Goal: Task Accomplishment & Management: Complete application form

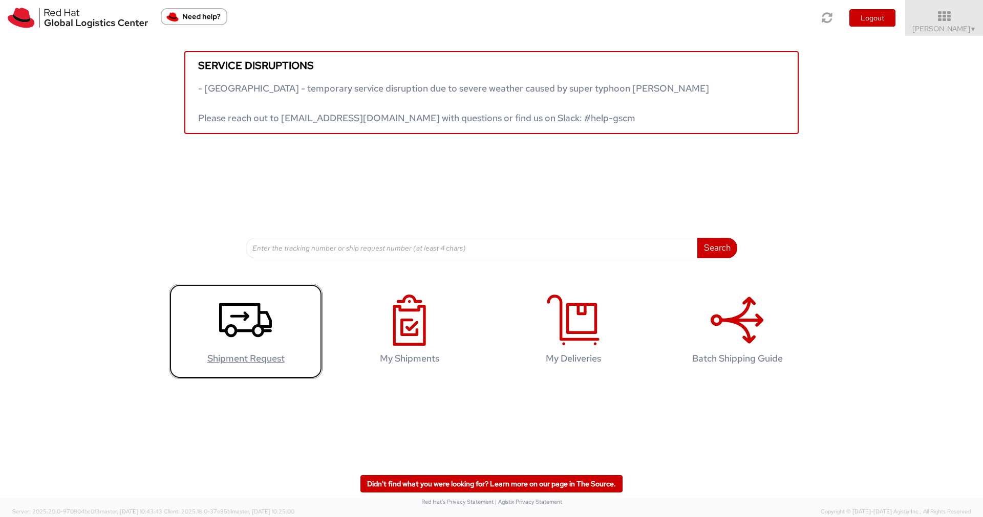
click at [235, 323] on icon at bounding box center [245, 320] width 53 height 51
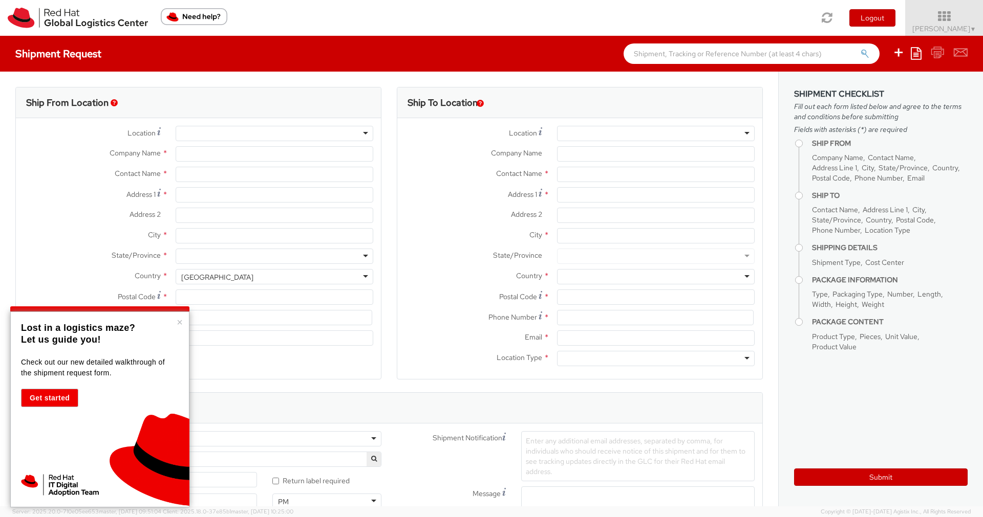
select select
select select "160"
click at [176, 322] on p "Lost in a logistics maze?" at bounding box center [98, 328] width 155 height 12
type input "Red Hat France SARL"
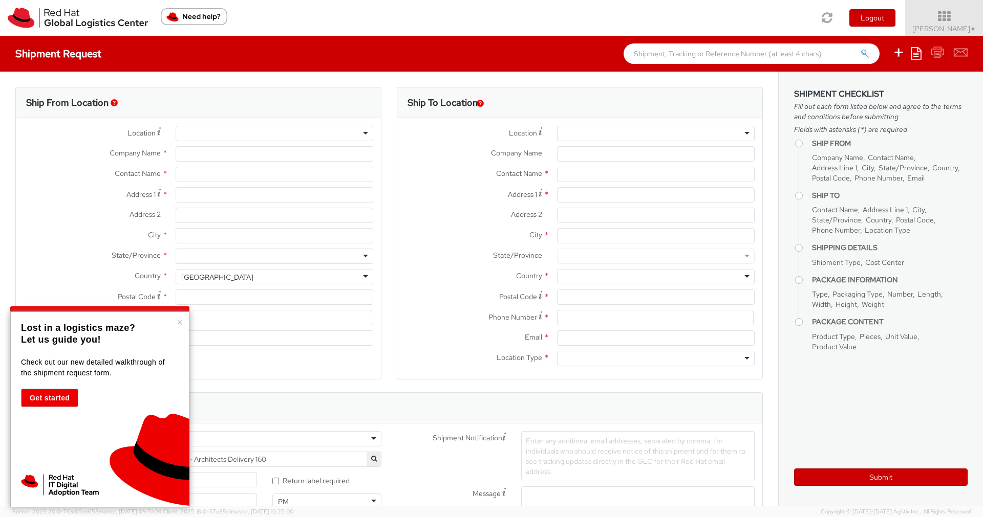
type input "[PERSON_NAME]"
type input "Immeuble Defense Plaza, 8th Floor"
type input "23-25 rue Delarivière Lefoullon"
type input "PUTEAUX"
type input "92800"
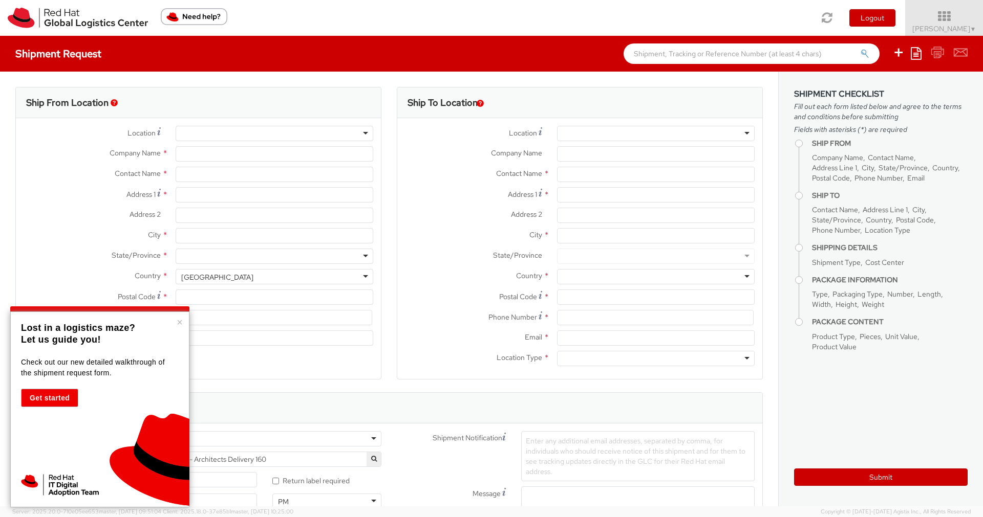
type input "+3314191232"
type input "fsalle@redhat.com"
select select "CM"
select select "KGS"
click at [178, 321] on button "×" at bounding box center [180, 322] width 6 height 10
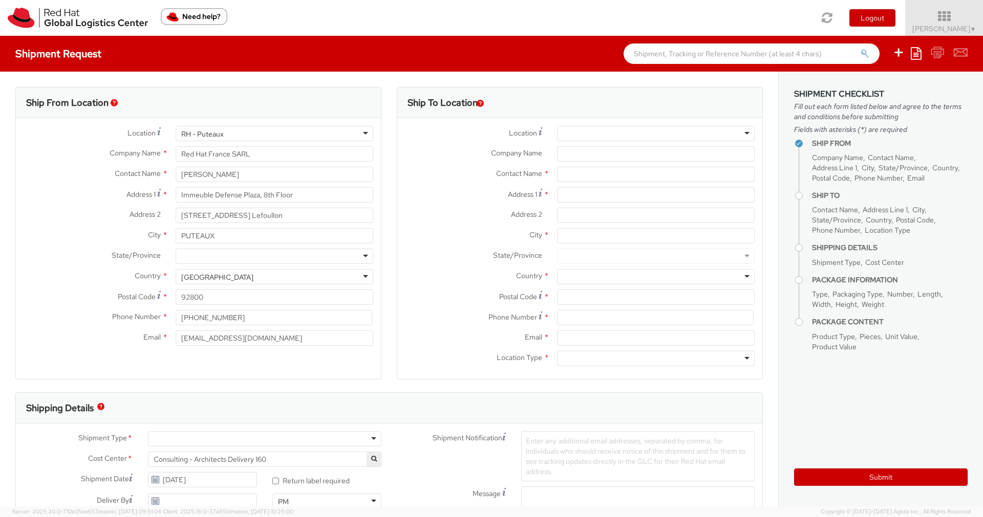
scroll to position [1249, 0]
click at [237, 136] on div "RH - Puteaux" at bounding box center [275, 133] width 198 height 15
click at [77, 223] on div "Address 2 * 23-25 rue Delarivière Lefoullon" at bounding box center [198, 215] width 365 height 15
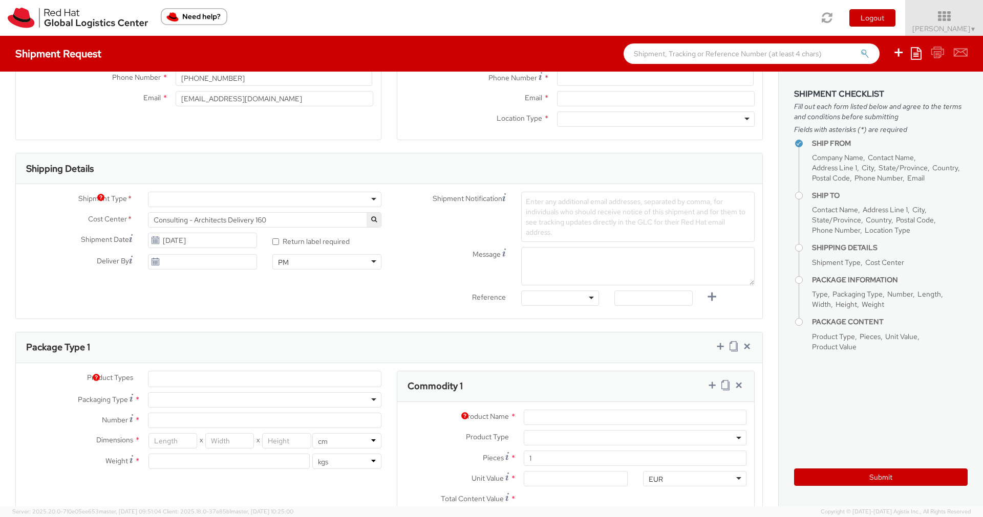
scroll to position [209, 0]
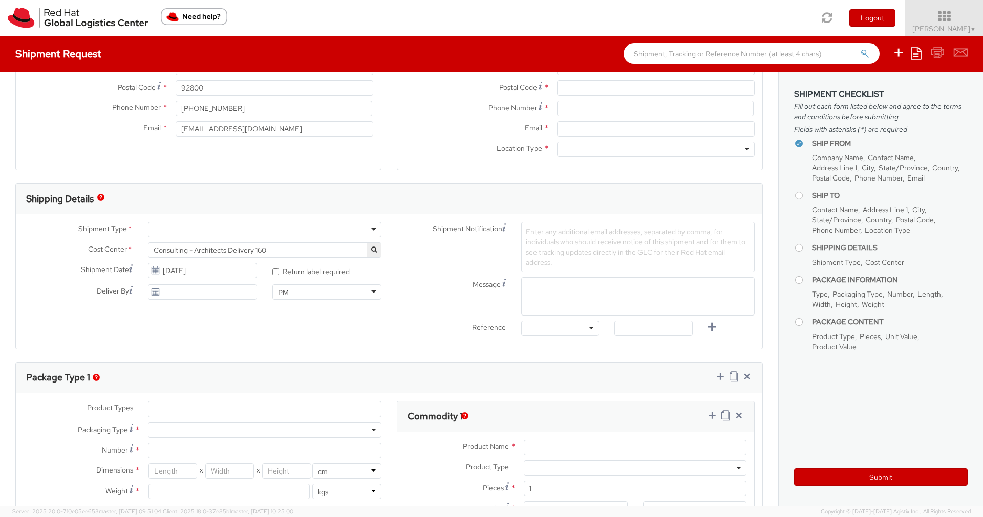
click at [370, 226] on div at bounding box center [264, 229] width 233 height 15
click at [272, 268] on label "* Return label required" at bounding box center [311, 271] width 79 height 12
click at [272, 269] on input "* Return label required" at bounding box center [275, 272] width 7 height 7
checkbox input "true"
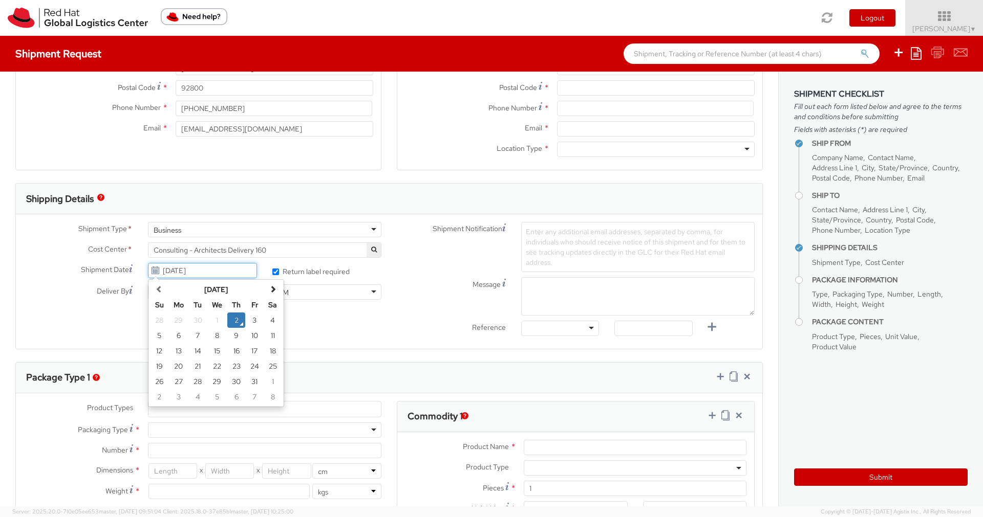
click at [195, 270] on input "10/02/2025" at bounding box center [202, 270] width 109 height 15
click at [233, 339] on td "9" at bounding box center [236, 335] width 18 height 15
type input "10/09/2025"
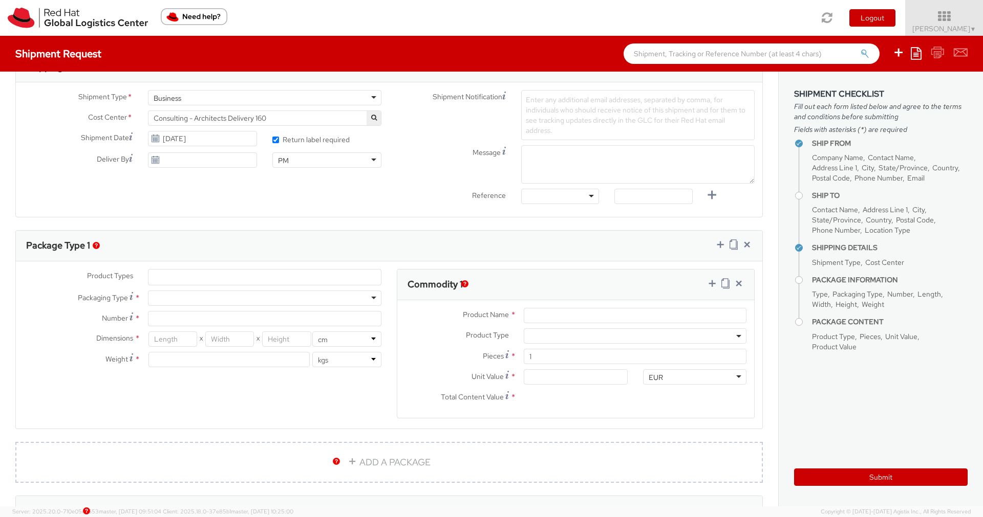
scroll to position [359, 0]
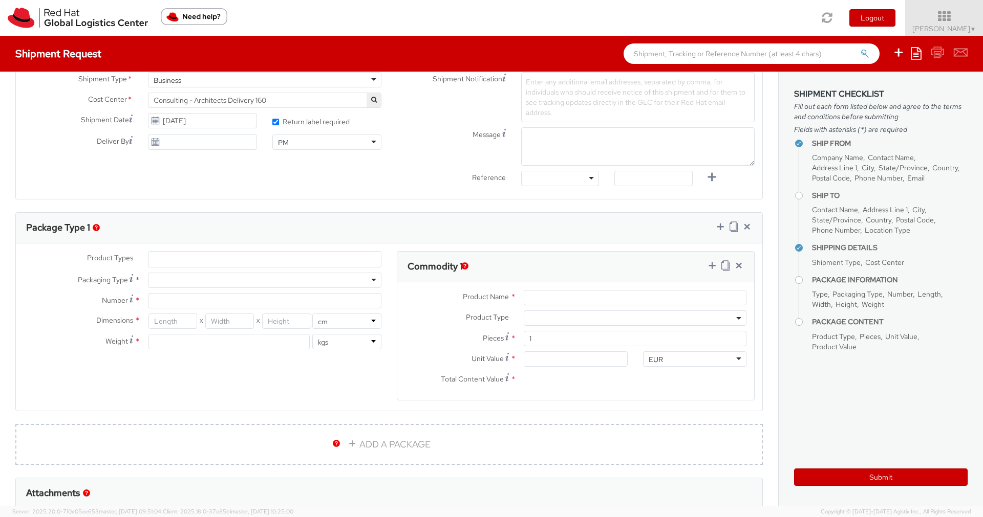
click at [94, 230] on img "button" at bounding box center [96, 227] width 7 height 7
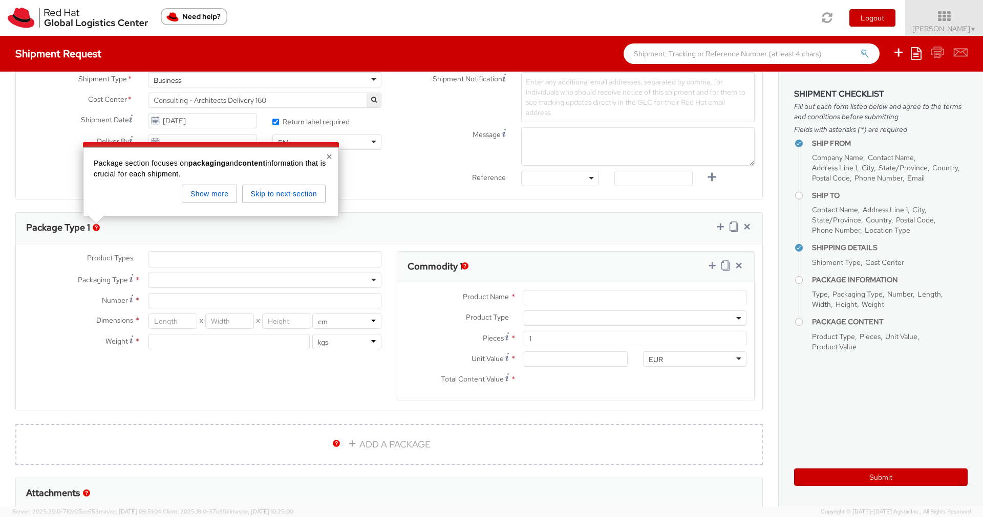
click at [172, 375] on div "Product Types * Documents Docking Station Laptop Monitor Other Hardware Server …" at bounding box center [389, 332] width 746 height 162
click at [371, 281] on div at bounding box center [264, 280] width 233 height 15
click at [185, 300] on input "Number *" at bounding box center [264, 300] width 233 height 15
click at [54, 327] on div "Dimensions * X X in cm" at bounding box center [202, 321] width 373 height 15
click at [327, 157] on button "×" at bounding box center [329, 156] width 6 height 10
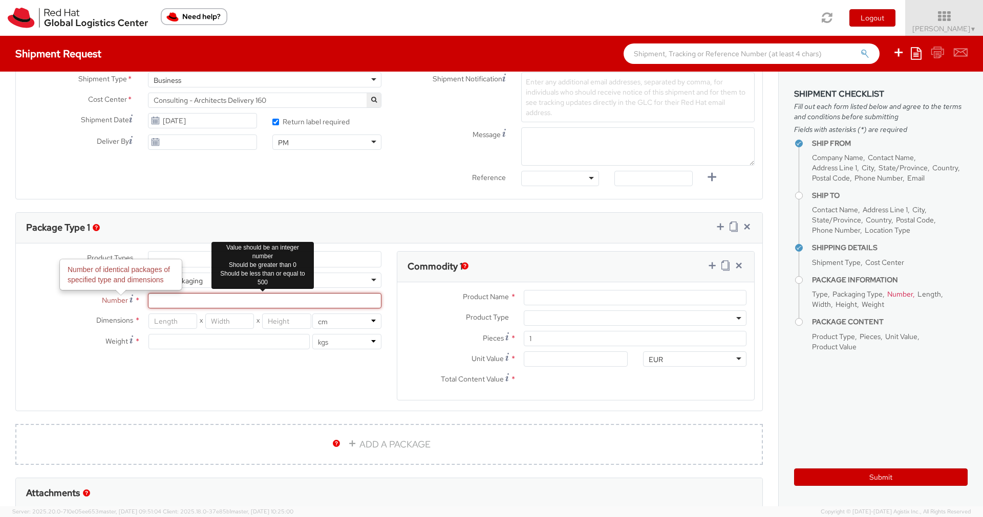
click at [177, 302] on input "Number Number of identical packages of specified type and dimensions *" at bounding box center [264, 300] width 233 height 15
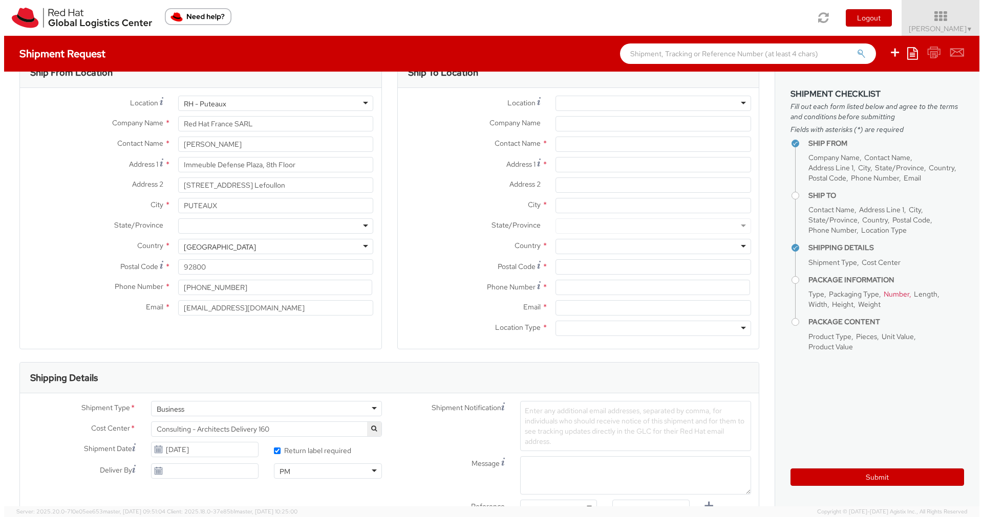
scroll to position [0, 0]
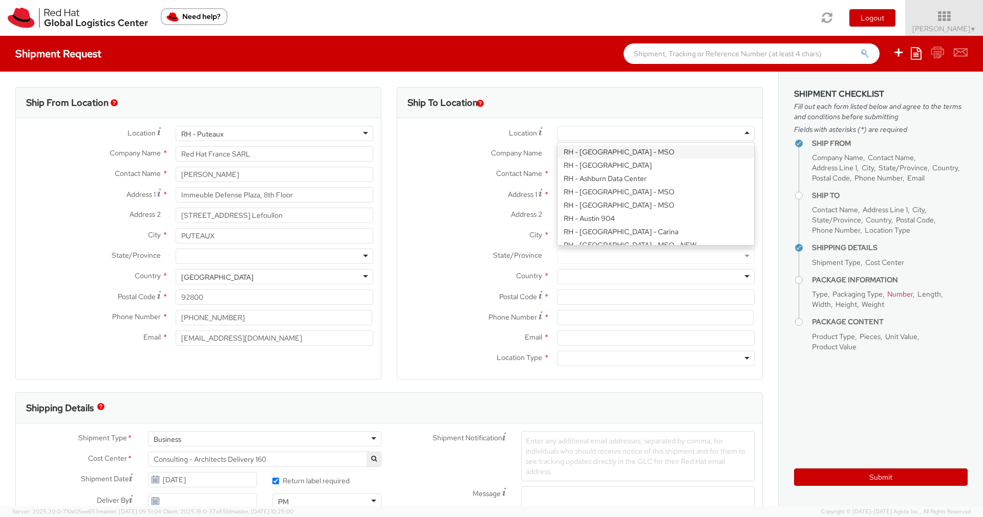
click at [741, 137] on div at bounding box center [656, 133] width 198 height 15
type input "Red Hat Czech s.r.o."
type input "Purkynova 647/111"
type input "BRNO"
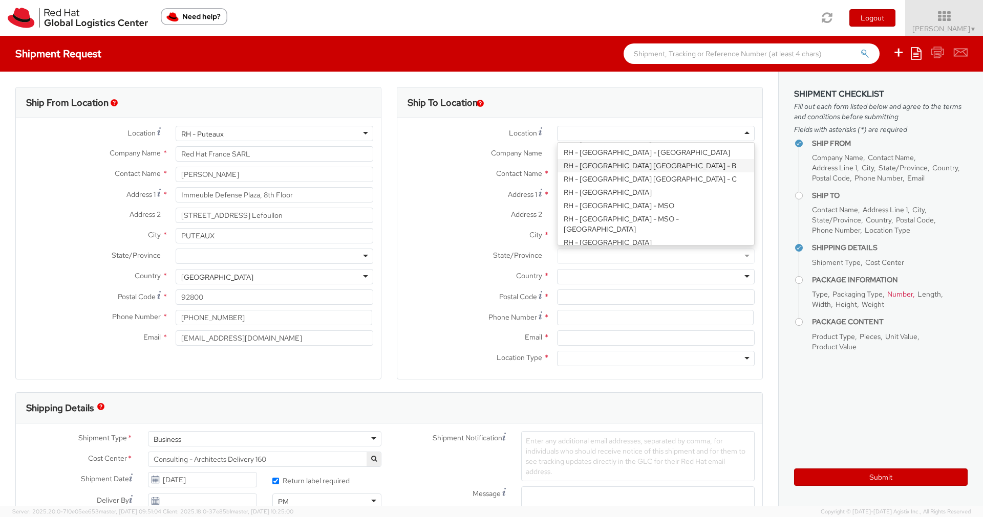
type input "621 00"
type input "420 532 294 555"
